Goal: Task Accomplishment & Management: Manage account settings

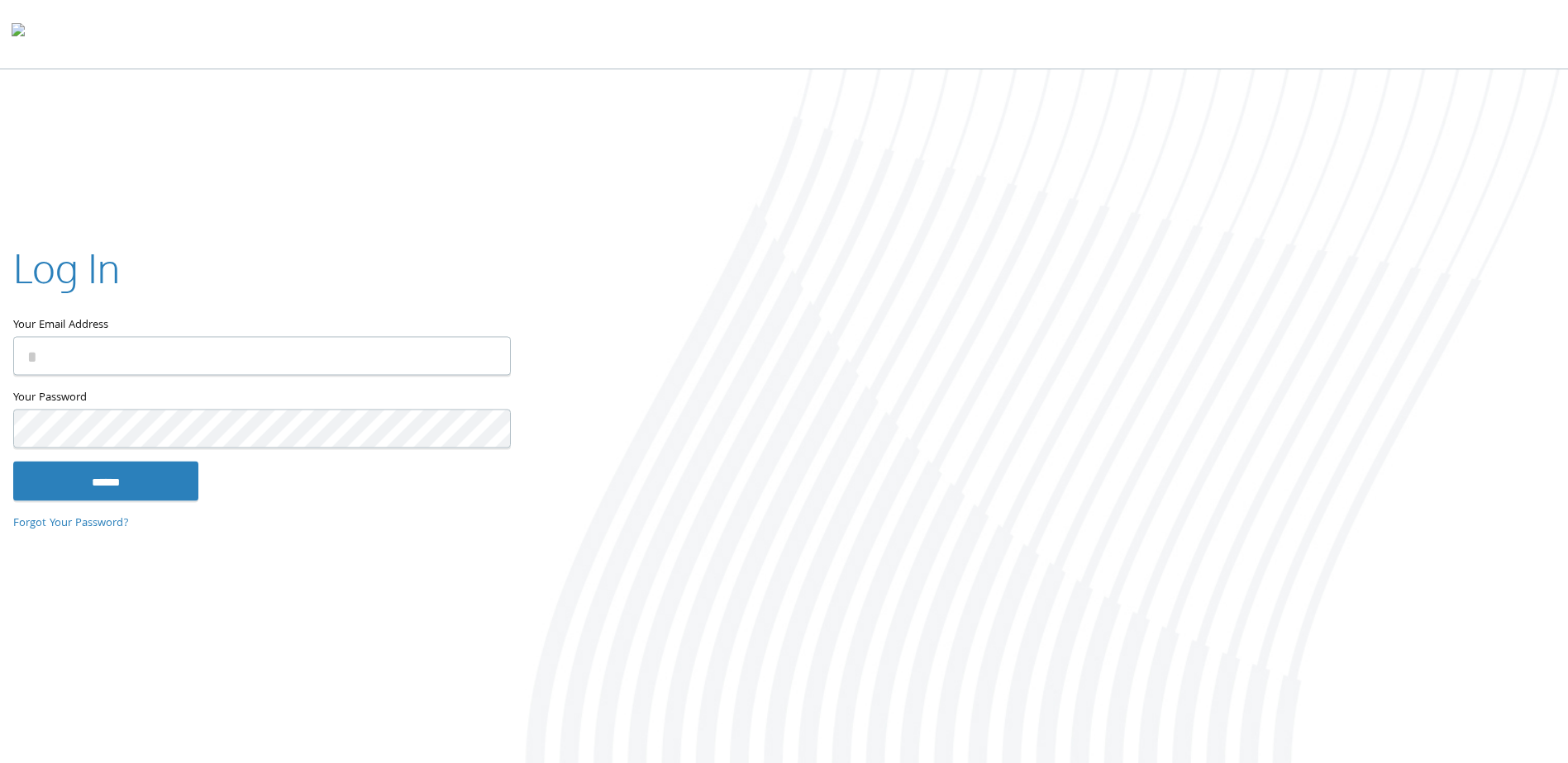
type input "**********"
click at [102, 488] on input "******" at bounding box center [105, 482] width 185 height 39
type input "**********"
click at [140, 480] on input "******" at bounding box center [105, 482] width 185 height 39
